Goal: Transaction & Acquisition: Purchase product/service

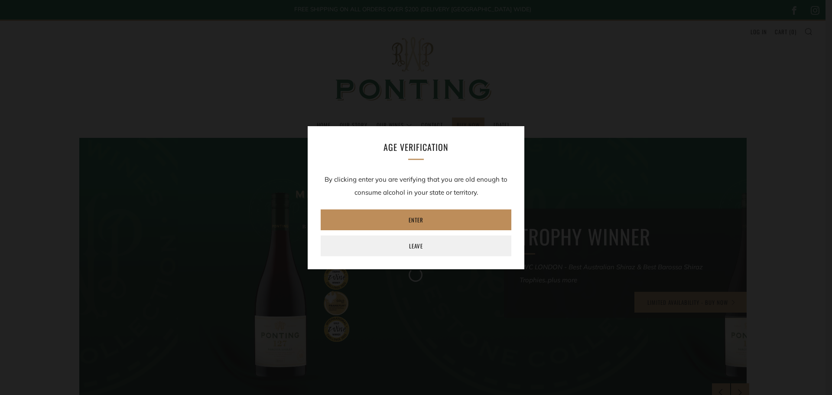
click at [427, 216] on link "Enter" at bounding box center [416, 219] width 191 height 21
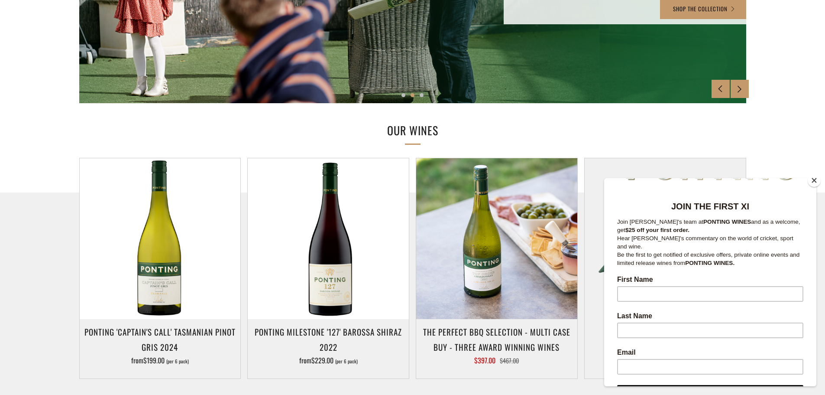
scroll to position [87, 0]
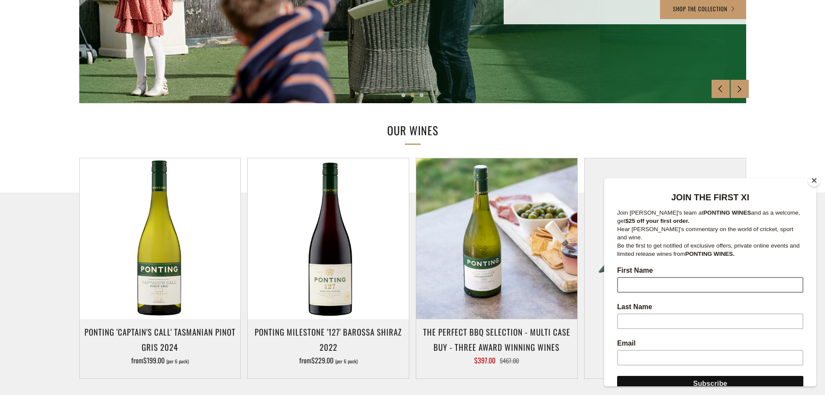
click at [654, 277] on input "First Name" at bounding box center [710, 285] width 186 height 16
type input "David"
type input "Chakley"
type input "david.chakley@yahoo.com.au"
click at [703, 376] on input "Subscribe" at bounding box center [710, 384] width 186 height 16
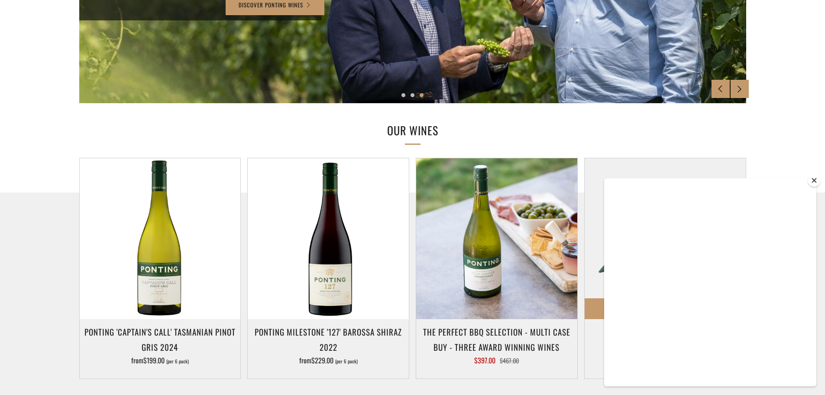
scroll to position [0, 0]
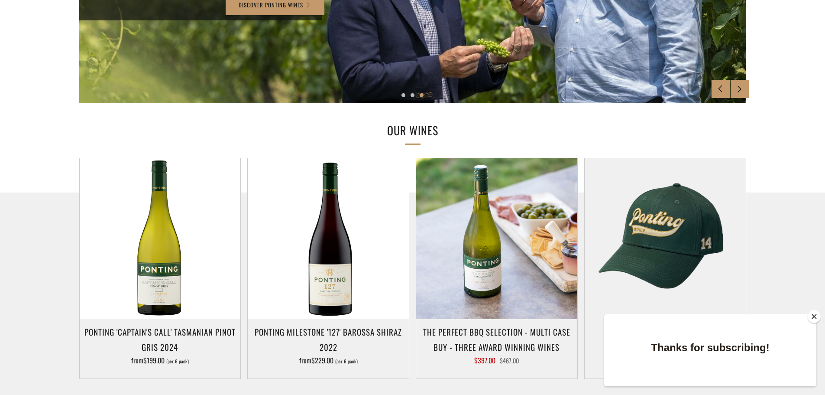
click at [814, 314] on button "Close" at bounding box center [814, 316] width 13 height 13
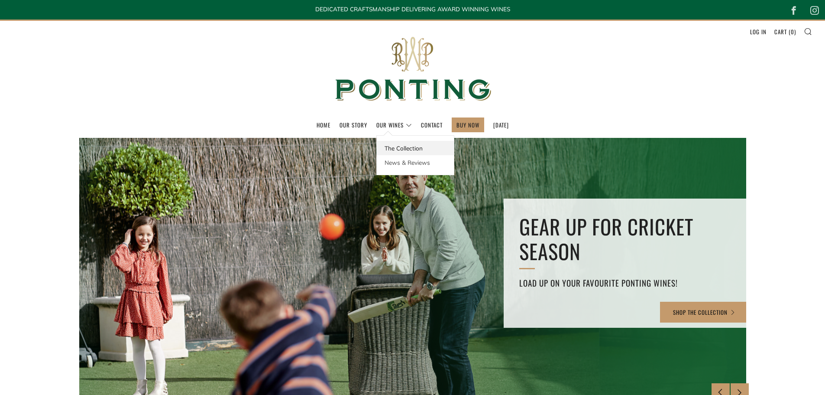
click at [398, 143] on link "The Collection" at bounding box center [415, 148] width 77 height 14
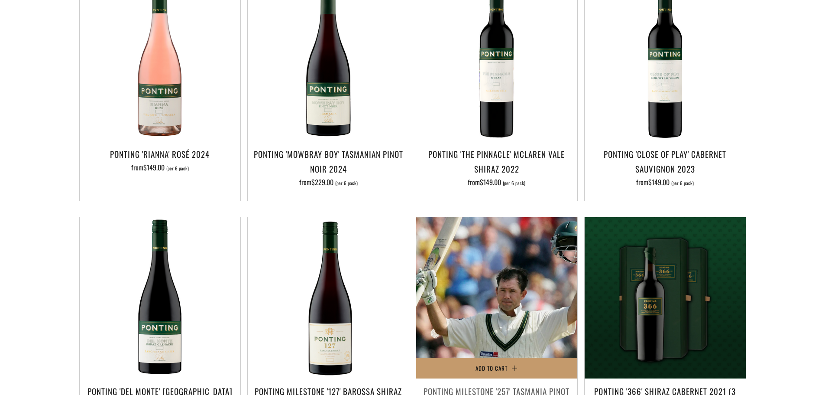
scroll to position [433, 0]
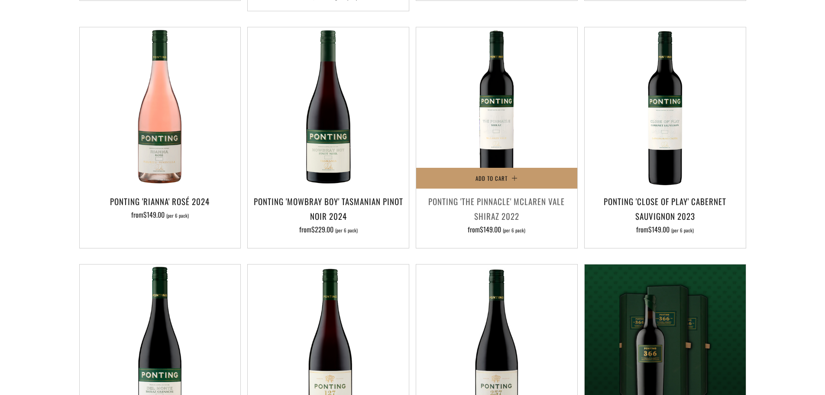
click at [496, 194] on h3 "Ponting 'The Pinnacle' McLaren Vale Shiraz 2022" at bounding box center [497, 208] width 152 height 29
